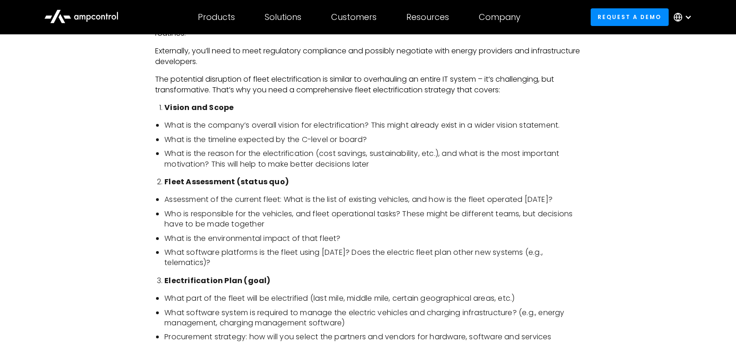
scroll to position [743, 0]
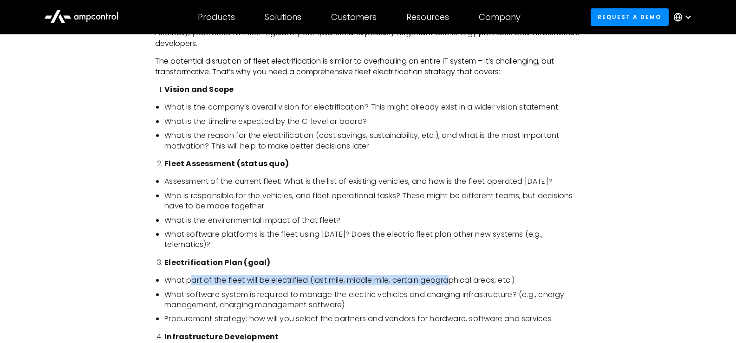
drag, startPoint x: 194, startPoint y: 281, endPoint x: 456, endPoint y: 280, distance: 262.0
click at [456, 280] on li "What part of the fleet will be electrified (last mile, middle mile, certain geo…" at bounding box center [372, 280] width 417 height 10
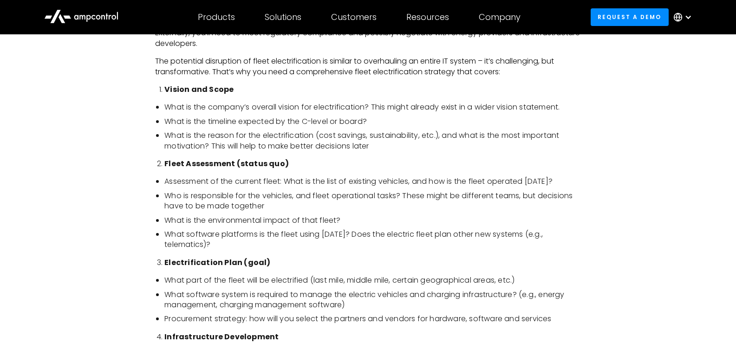
click at [276, 297] on li "What software system is required to manage the electric vehicles and charging i…" at bounding box center [372, 300] width 417 height 21
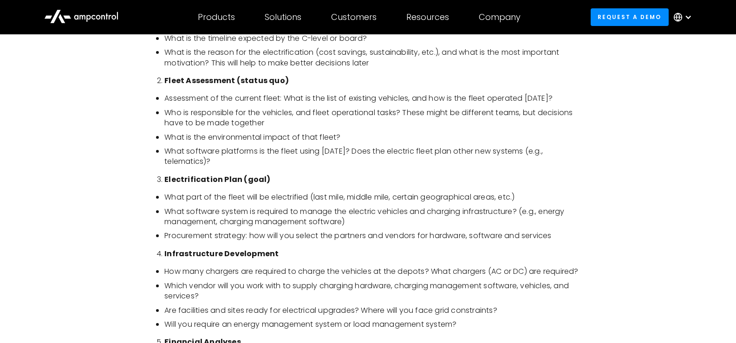
scroll to position [836, 0]
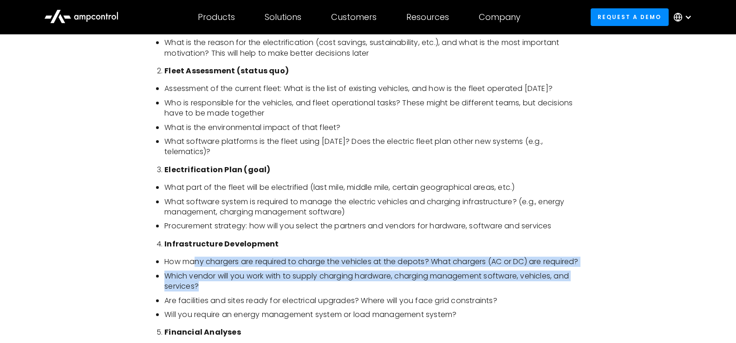
drag, startPoint x: 197, startPoint y: 267, endPoint x: 265, endPoint y: 300, distance: 76.5
click at [265, 300] on ul "How many chargers are required to charge the vehicles at the depots? What charg…" at bounding box center [368, 288] width 426 height 63
click at [265, 292] on li "Which vendor will you work with to supply charging hardware, charging managemen…" at bounding box center [372, 281] width 417 height 21
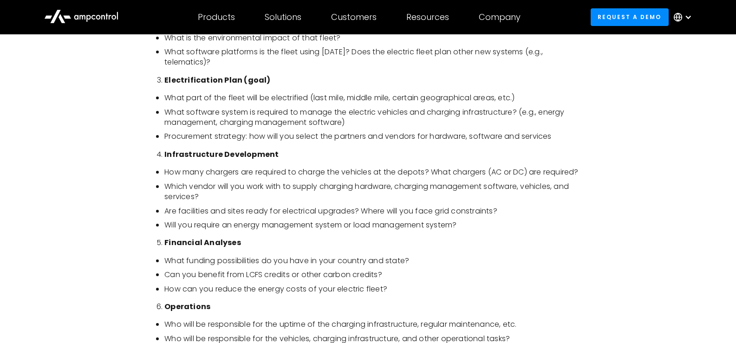
scroll to position [976, 0]
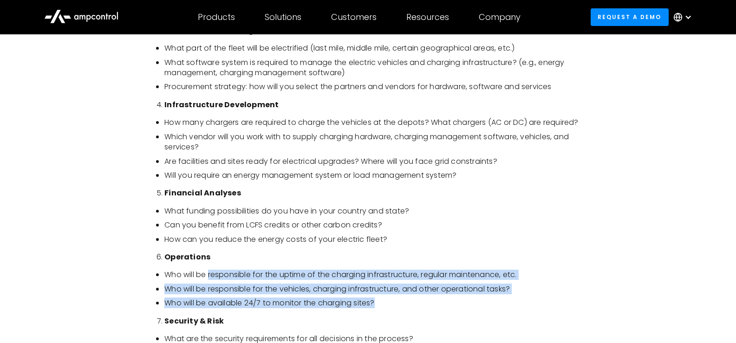
drag, startPoint x: 232, startPoint y: 288, endPoint x: 390, endPoint y: 318, distance: 160.4
click at [390, 308] on ul "Who will be responsible for the uptime of the charging infrastructure, regular …" at bounding box center [368, 289] width 426 height 39
click at [390, 308] on li "Who will be available 24/7 to monitor the charging sites?" at bounding box center [372, 303] width 417 height 10
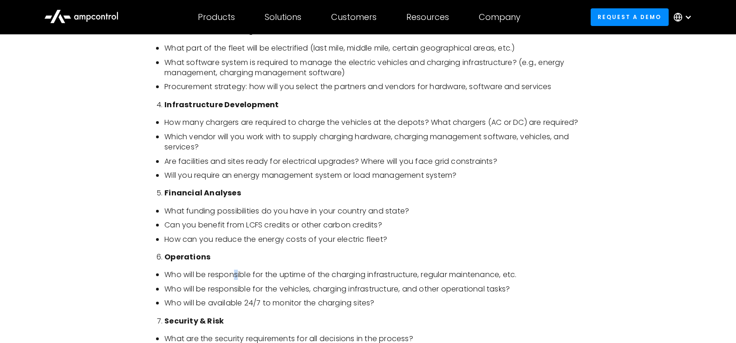
click at [236, 280] on li "Who will be responsible for the uptime of the charging infrastructure, regular …" at bounding box center [372, 275] width 417 height 10
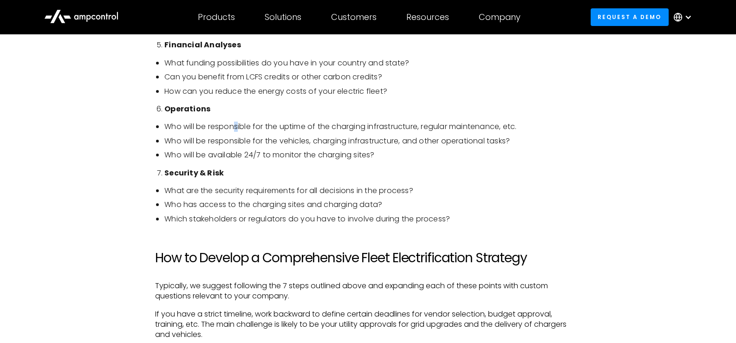
scroll to position [1208, 0]
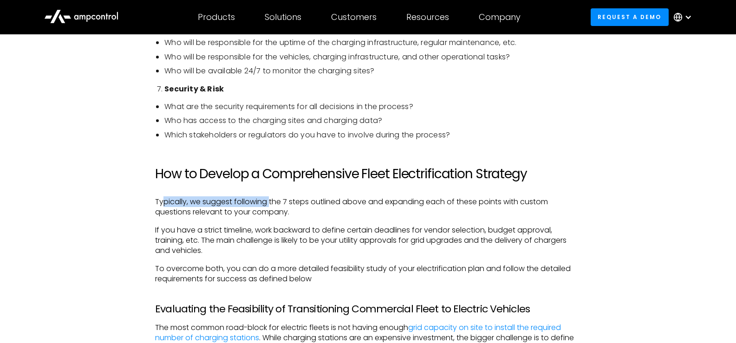
drag, startPoint x: 163, startPoint y: 208, endPoint x: 278, endPoint y: 243, distance: 120.4
click at [274, 218] on p "Typically, we suggest following the 7 steps outlined above and expanding each o…" at bounding box center [368, 207] width 426 height 21
click at [278, 243] on p "If you have a strict timeline, work backward to define certain deadlines for ve…" at bounding box center [368, 240] width 426 height 31
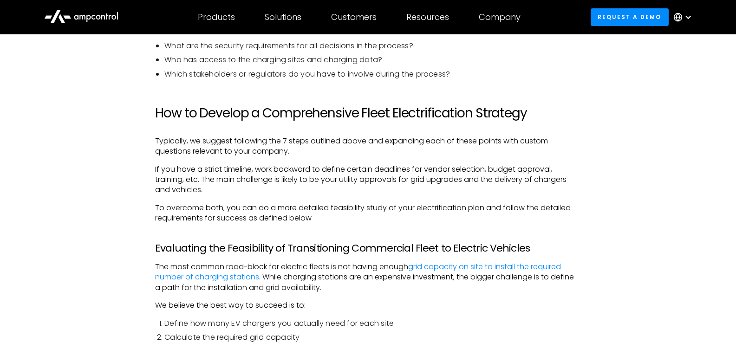
scroll to position [1440, 0]
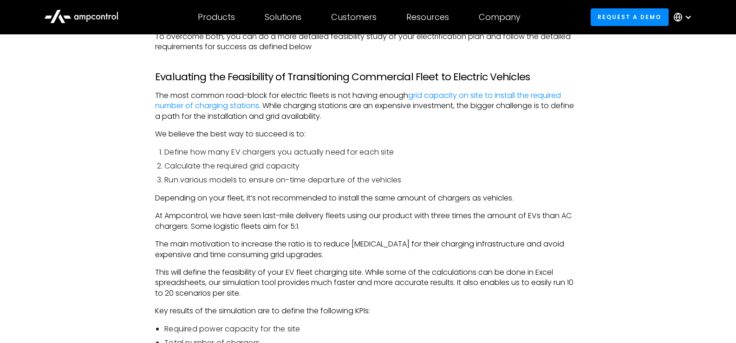
drag, startPoint x: 212, startPoint y: 166, endPoint x: 315, endPoint y: 183, distance: 104.1
click at [321, 180] on ol "Define how many EV chargers you actually need for each site Calculate the requi…" at bounding box center [368, 166] width 426 height 39
click at [303, 185] on li "Run various models to ensure on-time departure of the vehicles" at bounding box center [372, 180] width 417 height 10
drag, startPoint x: 172, startPoint y: 176, endPoint x: 301, endPoint y: 177, distance: 128.2
click at [301, 171] on li "Calculate the required grid capacity" at bounding box center [372, 166] width 417 height 10
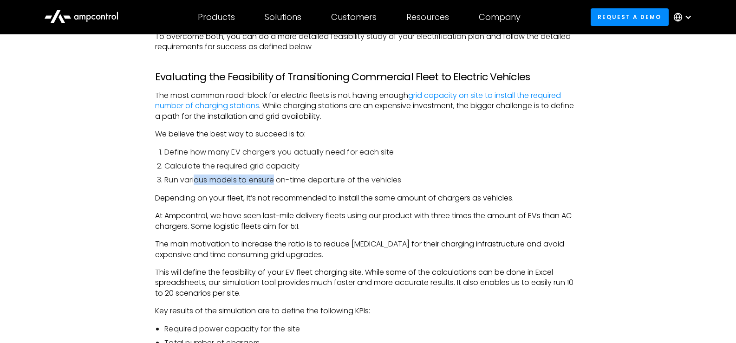
drag, startPoint x: 219, startPoint y: 188, endPoint x: 275, endPoint y: 193, distance: 56.4
click at [275, 185] on li "Run various models to ensure on-time departure of the vehicles" at bounding box center [372, 180] width 417 height 10
click at [273, 222] on p "At Ampcontrol, we have seen last-mile delivery fleets using our product with th…" at bounding box center [368, 221] width 426 height 21
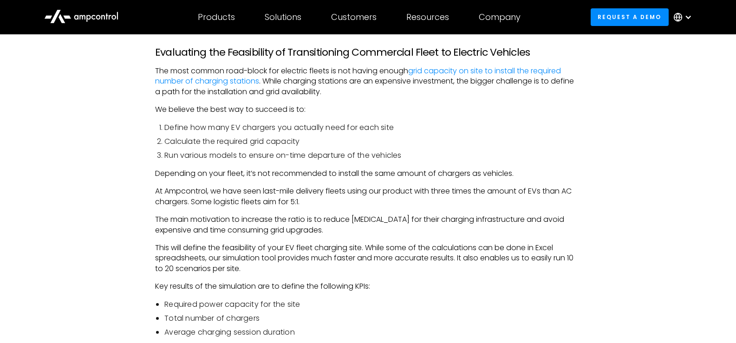
scroll to position [1580, 0]
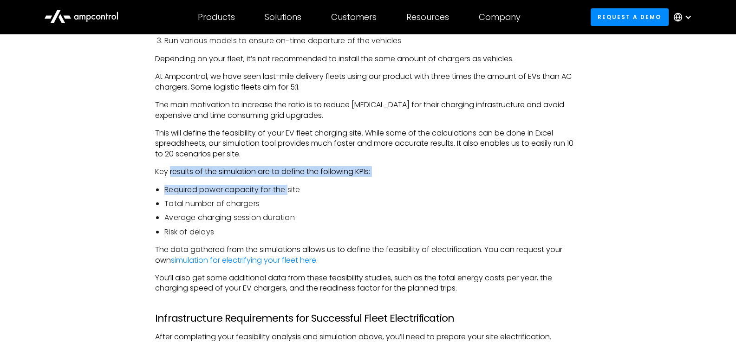
drag, startPoint x: 171, startPoint y: 186, endPoint x: 288, endPoint y: 201, distance: 117.6
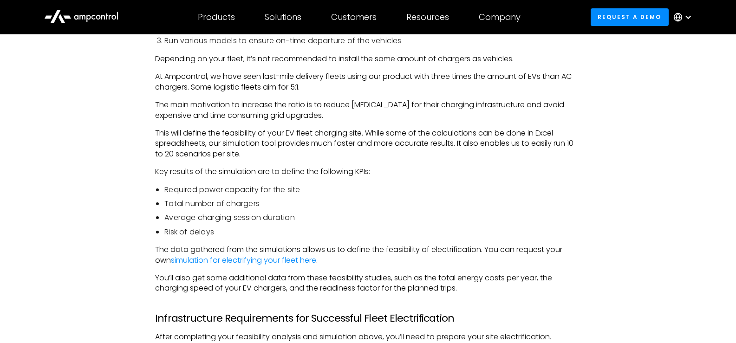
drag, startPoint x: 283, startPoint y: 209, endPoint x: 278, endPoint y: 211, distance: 5.8
click at [282, 209] on ul "Required power capacity for the site Total number of chargers Average charging …" at bounding box center [368, 211] width 426 height 53
drag, startPoint x: 169, startPoint y: 214, endPoint x: 260, endPoint y: 227, distance: 92.1
click at [259, 209] on li "Total number of chargers" at bounding box center [372, 204] width 417 height 10
click at [223, 237] on li "Risk of delays" at bounding box center [372, 232] width 417 height 10
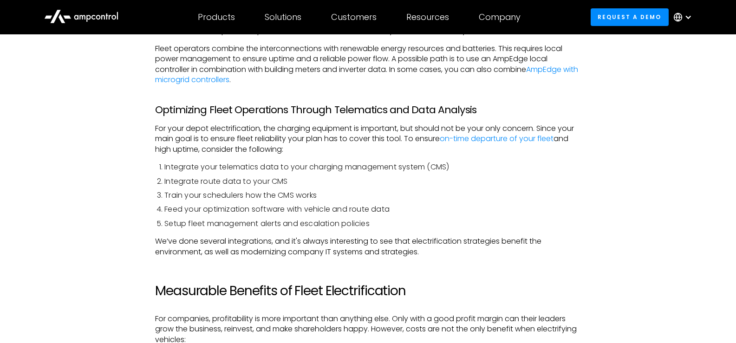
scroll to position [3391, 0]
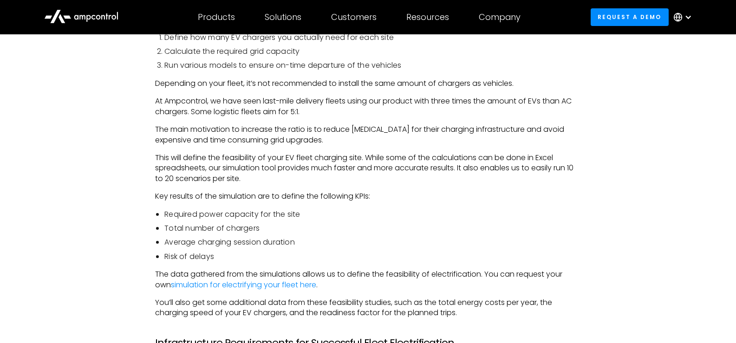
scroll to position [1580, 0]
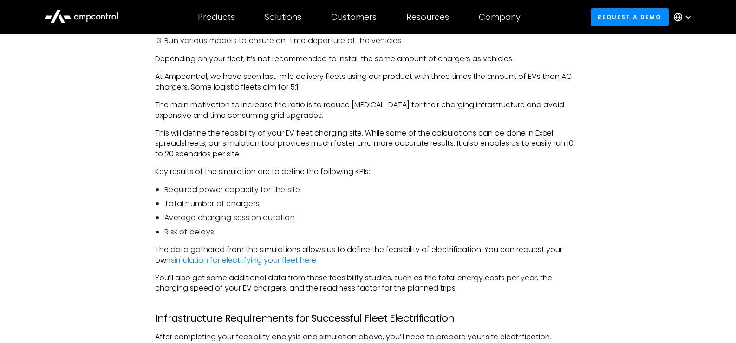
click at [473, 223] on li "Average charging session duration" at bounding box center [372, 218] width 417 height 10
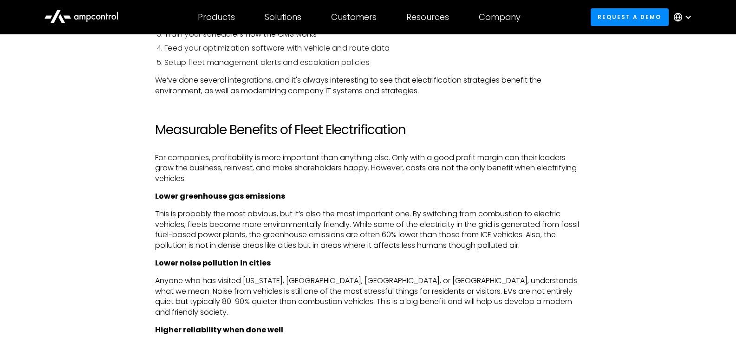
scroll to position [3856, 0]
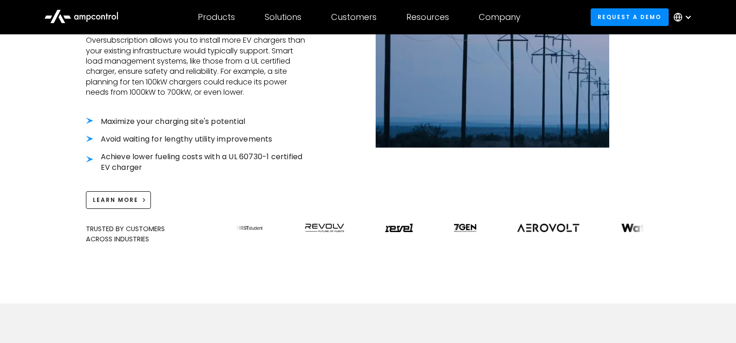
scroll to position [325, 0]
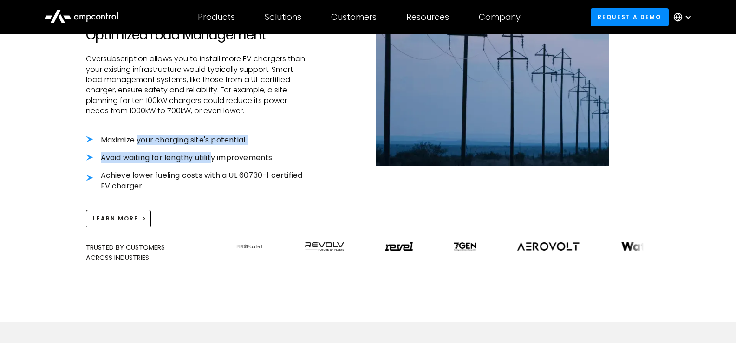
drag, startPoint x: 137, startPoint y: 139, endPoint x: 213, endPoint y: 151, distance: 76.5
click at [213, 151] on ul "Maximize your charging site's potential Avoid waiting for lengthy utility impro…" at bounding box center [196, 163] width 220 height 57
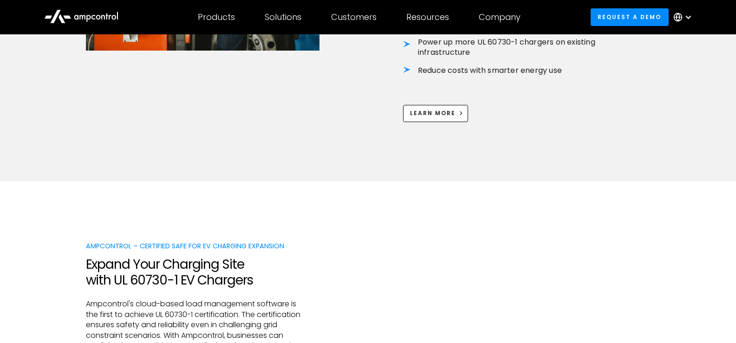
scroll to position [883, 0]
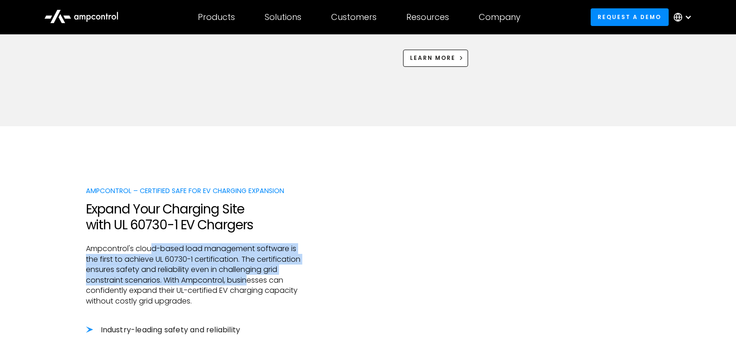
drag, startPoint x: 153, startPoint y: 248, endPoint x: 249, endPoint y: 275, distance: 99.2
click at [249, 275] on p "Ampcontrol's cloud-based load management software is the first to achieve UL 60…" at bounding box center [196, 275] width 220 height 62
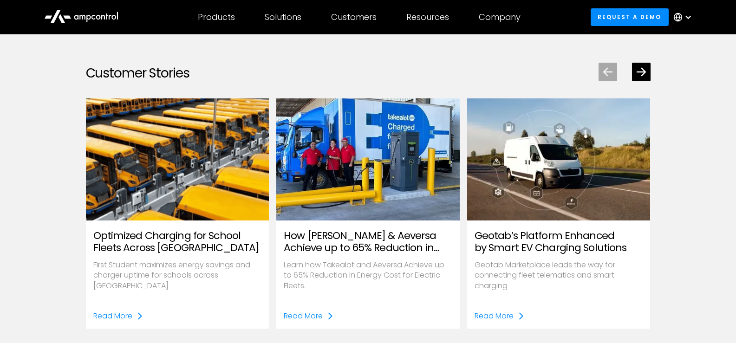
scroll to position [1347, 0]
